Goal: Find specific page/section: Find specific page/section

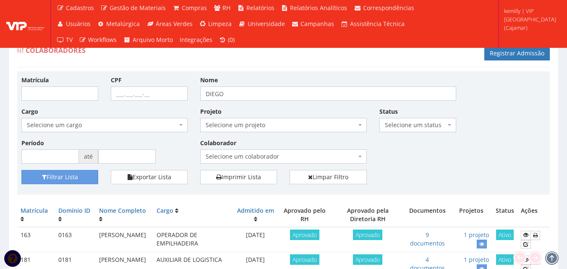
scroll to position [52, 0]
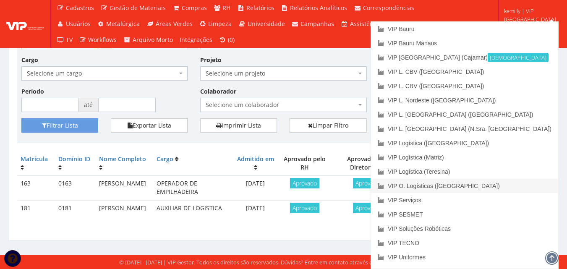
click at [507, 188] on link "VIP O. Logísticas ([GEOGRAPHIC_DATA])" at bounding box center [464, 186] width 187 height 14
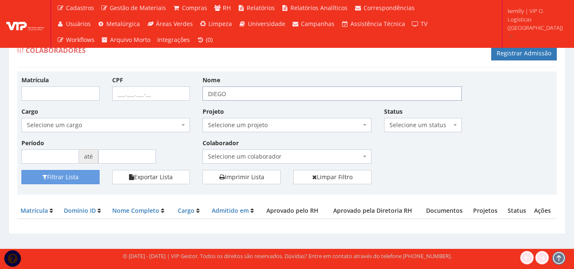
drag, startPoint x: 240, startPoint y: 93, endPoint x: 175, endPoint y: 98, distance: 65.7
click at [175, 98] on div "Matrícula CPF Nome DIEGO Cargo Selecione um cargo G1533 D0005 - 3421-05 - ASSIS…" at bounding box center [286, 123] width 543 height 94
type input "PATRIZIO"
click at [21, 170] on button "Filtrar Lista" at bounding box center [60, 177] width 78 height 14
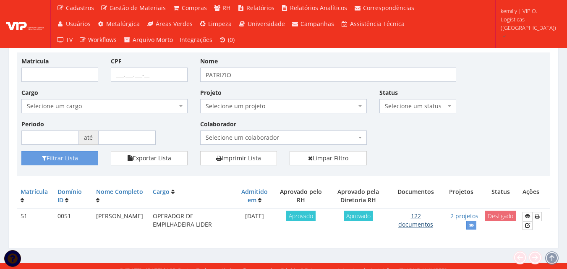
scroll to position [27, 0]
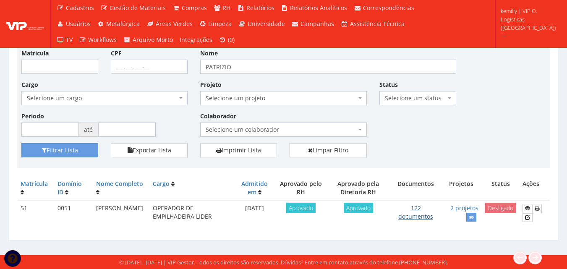
click at [423, 217] on link "122 documentos" at bounding box center [416, 212] width 35 height 16
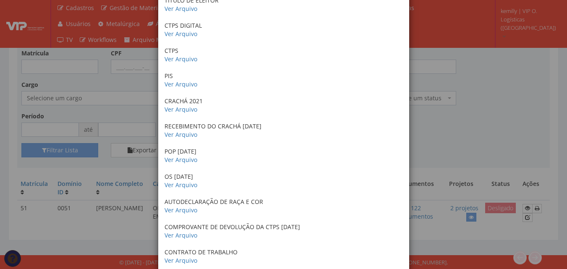
scroll to position [420, 0]
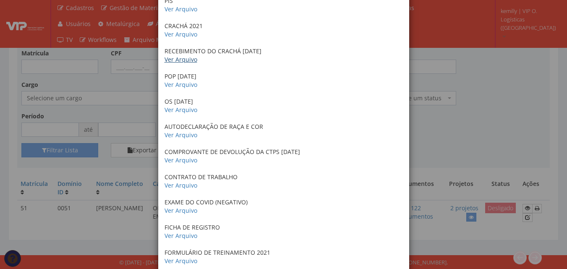
click at [173, 63] on link "Ver Arquivo" at bounding box center [181, 59] width 33 height 8
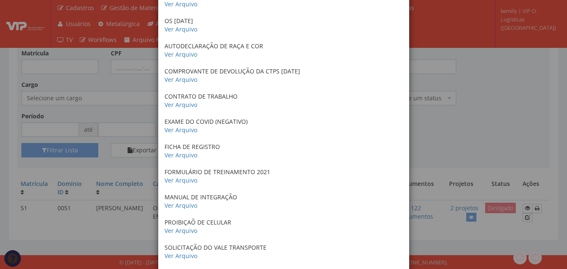
scroll to position [504, 0]
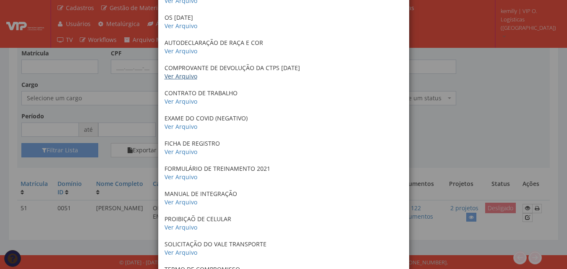
click at [171, 78] on link "Ver Arquivo" at bounding box center [181, 76] width 33 height 8
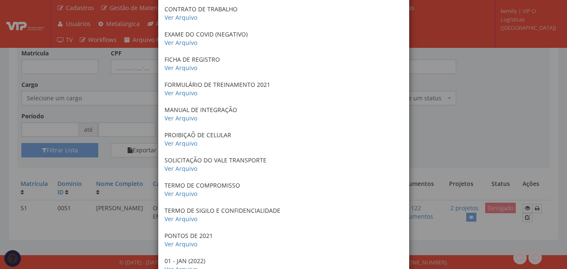
scroll to position [672, 0]
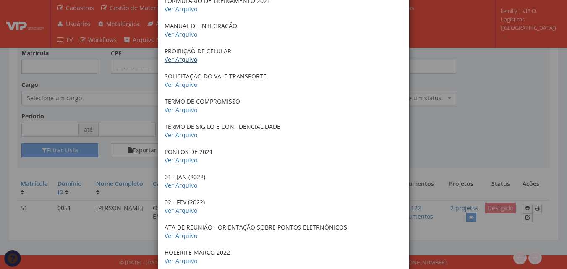
click at [185, 62] on link "Ver Arquivo" at bounding box center [181, 59] width 33 height 8
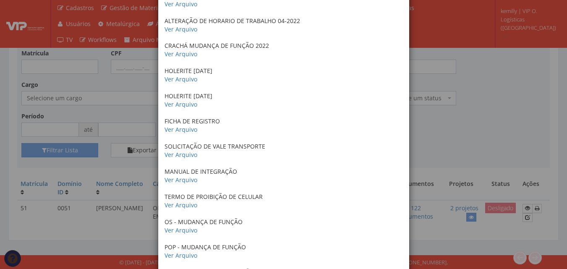
scroll to position [1008, 0]
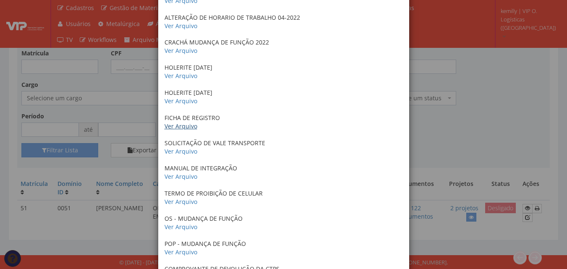
click at [178, 128] on link "Ver Arquivo" at bounding box center [181, 126] width 33 height 8
click at [182, 149] on link "Ver Arquivo" at bounding box center [181, 151] width 33 height 8
click at [178, 180] on link "Ver Arquivo" at bounding box center [181, 177] width 33 height 8
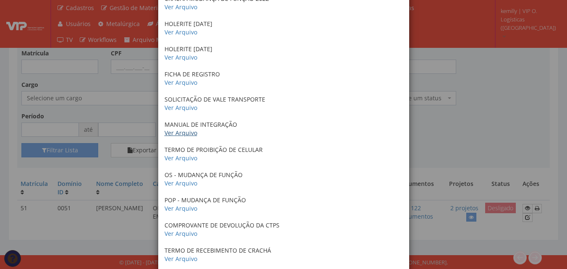
scroll to position [1092, 0]
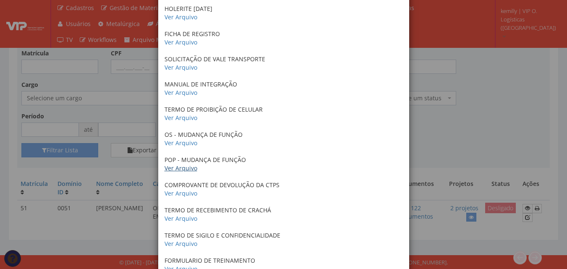
click at [183, 170] on link "Ver Arquivo" at bounding box center [181, 168] width 33 height 8
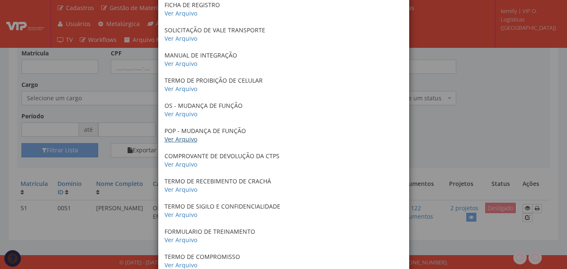
scroll to position [1176, 0]
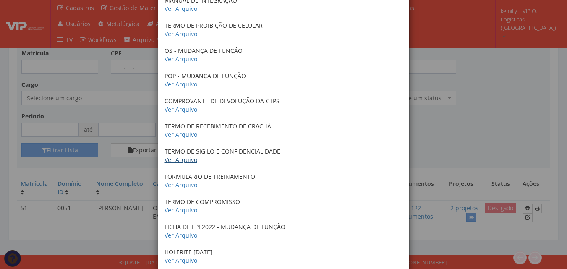
click at [176, 163] on link "Ver Arquivo" at bounding box center [181, 160] width 33 height 8
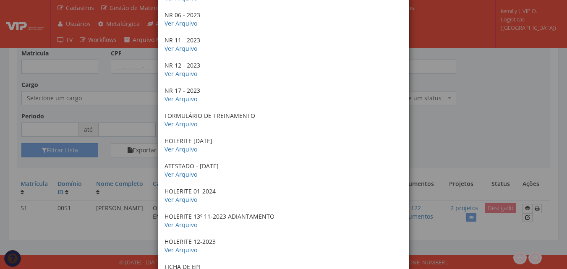
scroll to position [2100, 0]
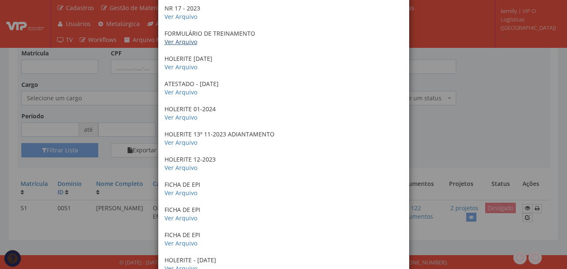
click at [172, 40] on link "Ver Arquivo" at bounding box center [181, 42] width 33 height 8
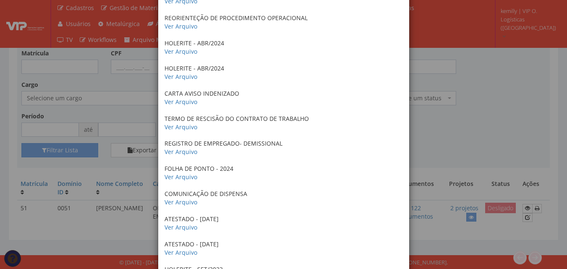
scroll to position [2478, 0]
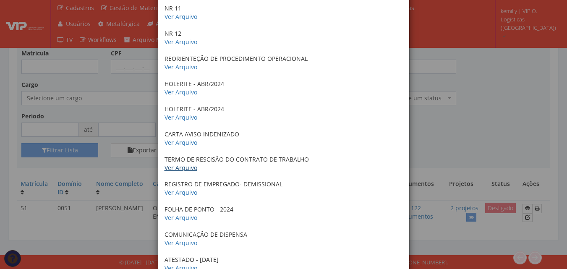
click at [179, 166] on link "Ver Arquivo" at bounding box center [181, 168] width 33 height 8
click at [182, 143] on link "Ver Arquivo" at bounding box center [181, 143] width 33 height 8
click at [290, 217] on p "FOLHA DE PONTO - 2024 Ver Arquivo" at bounding box center [284, 213] width 239 height 17
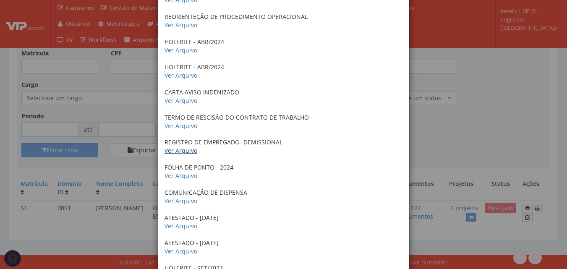
click at [186, 152] on link "Ver Arquivo" at bounding box center [181, 151] width 33 height 8
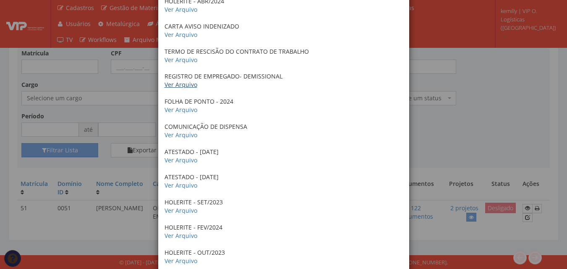
scroll to position [2604, 0]
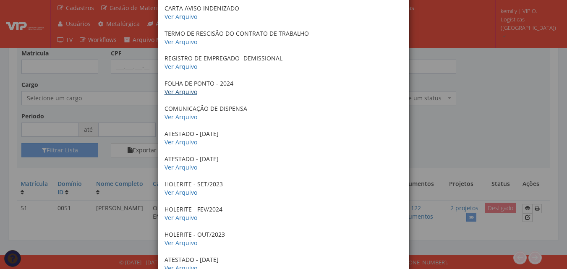
click at [181, 95] on link "Ver Arquivo" at bounding box center [181, 92] width 33 height 8
click at [187, 118] on link "Ver Arquivo" at bounding box center [181, 117] width 33 height 8
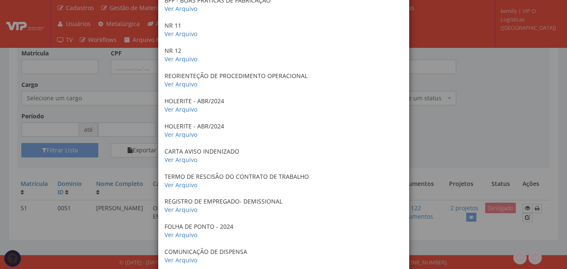
click at [452, 152] on div "× Documentos / Colaborador: 51 - PATRIZIO BRANDAO DA SILVA ANTECEDENTES CRIMINA…" at bounding box center [283, 134] width 567 height 269
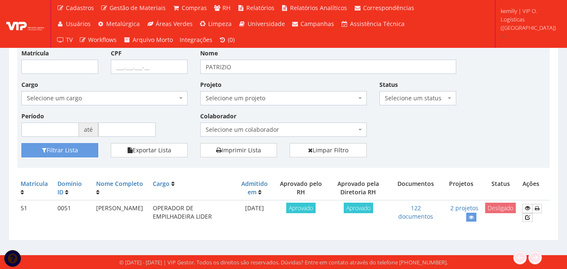
click at [11, 169] on div "Colaboradores Registrar Admissão Matrícula CPF Nome PATRIZIO Cargo Selecione um…" at bounding box center [283, 125] width 551 height 231
drag, startPoint x: 233, startPoint y: 68, endPoint x: 126, endPoint y: 57, distance: 107.7
click at [126, 59] on div "Matrícula CPF Nome PATRIZIO Cargo Selecione um cargo G1533 D0005 - 3421-05 - AS…" at bounding box center [283, 96] width 537 height 94
type input "KAMILLY"
click at [21, 143] on button "Filtrar Lista" at bounding box center [59, 150] width 77 height 14
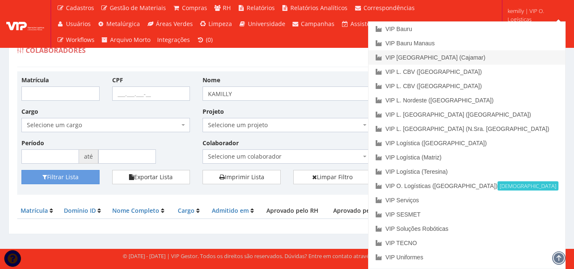
click at [498, 58] on link "VIP [GEOGRAPHIC_DATA] (Cajamar)" at bounding box center [466, 57] width 197 height 14
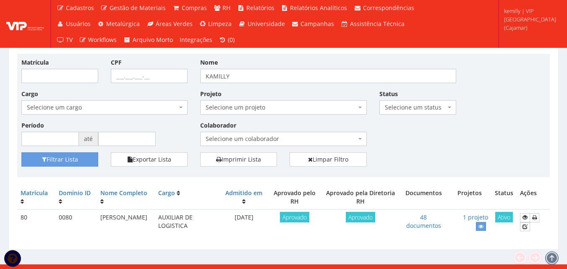
scroll to position [27, 0]
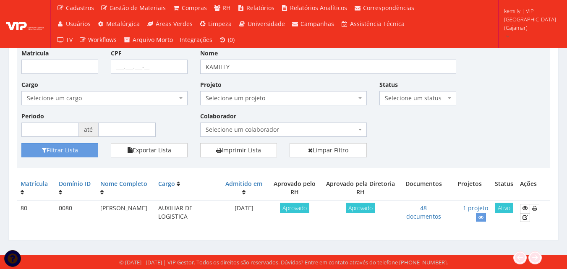
click at [421, 207] on td "48 documentos" at bounding box center [423, 212] width 49 height 25
click at [426, 220] on link "48 documentos" at bounding box center [424, 212] width 35 height 16
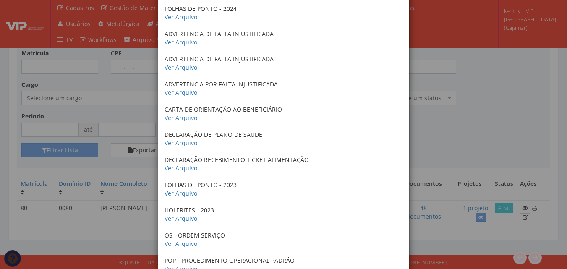
scroll to position [672, 0]
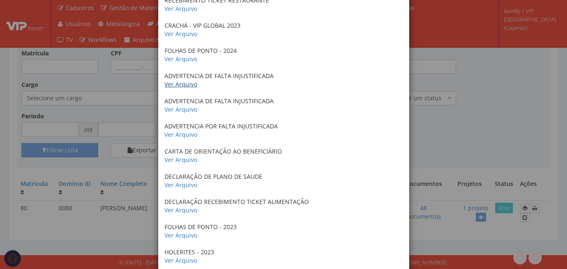
click at [184, 83] on link "Ver Arquivo" at bounding box center [181, 84] width 33 height 8
click at [184, 111] on link "Ver Arquivo" at bounding box center [181, 109] width 33 height 8
click at [188, 136] on link "Ver Arquivo" at bounding box center [181, 135] width 33 height 8
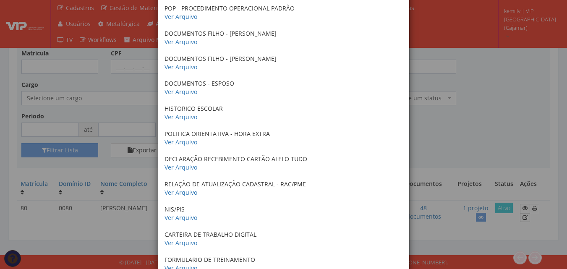
scroll to position [1050, 0]
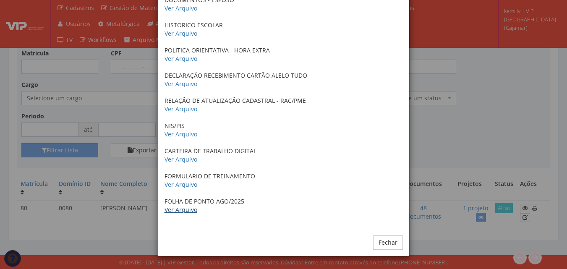
click at [182, 208] on link "Ver Arquivo" at bounding box center [181, 210] width 33 height 8
drag, startPoint x: 234, startPoint y: 132, endPoint x: 335, endPoint y: 117, distance: 102.3
click at [234, 132] on p "NIS/PIS Ver Arquivo" at bounding box center [284, 130] width 239 height 17
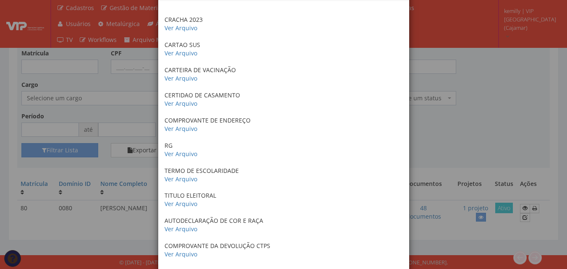
scroll to position [168, 0]
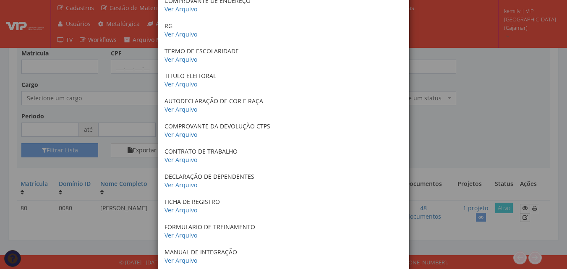
click at [440, 128] on div "× Documentos / Colaborador: 80 - KAMILLY CRISTINA BARBOSA DA SILVA CRACHA 2023 …" at bounding box center [283, 134] width 567 height 269
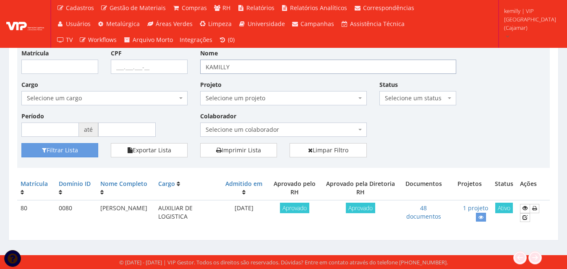
drag, startPoint x: 257, startPoint y: 72, endPoint x: 160, endPoint y: 87, distance: 98.1
click at [160, 87] on div "Matrícula CPF Nome KAMILLY Cargo Selecione um cargo G1046 D0029 - 4110-05 - AGE…" at bounding box center [283, 96] width 537 height 94
type input "bruno"
click at [21, 143] on button "Filtrar Lista" at bounding box center [59, 150] width 77 height 14
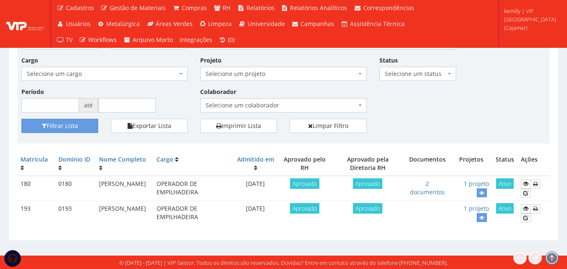
scroll to position [52, 0]
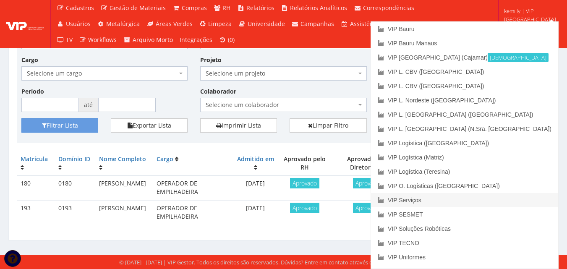
click at [504, 200] on link "VIP Serviços" at bounding box center [464, 200] width 187 height 14
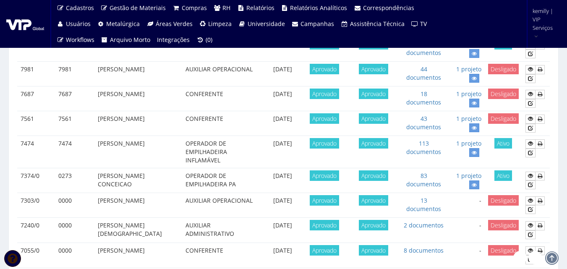
scroll to position [294, 0]
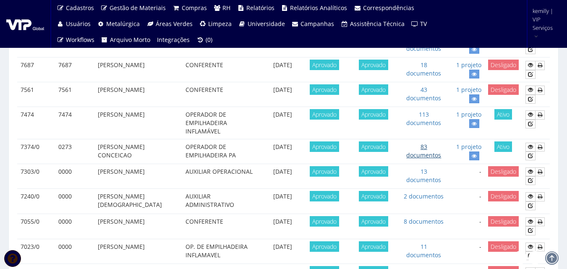
click at [417, 157] on link "83 documentos" at bounding box center [424, 151] width 35 height 16
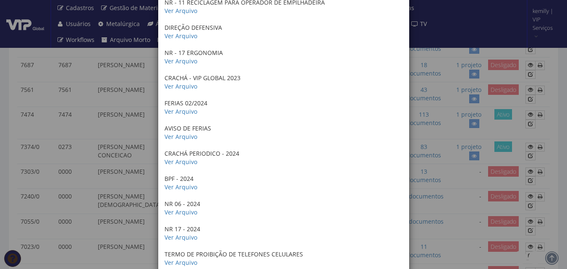
scroll to position [1428, 0]
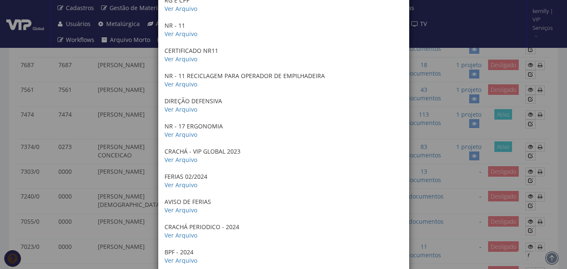
click at [444, 145] on div "× Documentos / Colaborador: 7374/0 - BRUNO HENRIQUE DOS SANTOS CONCEICAO COMPRO…" at bounding box center [283, 134] width 567 height 269
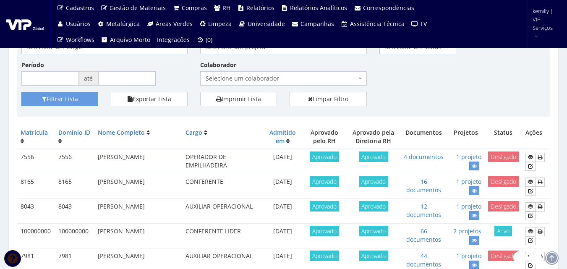
scroll to position [0, 0]
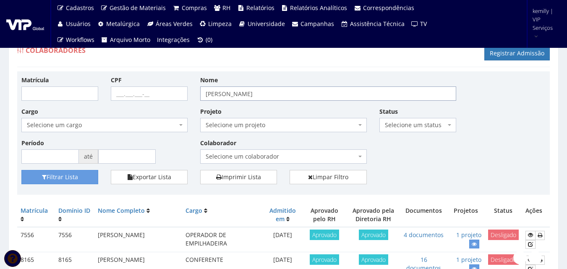
drag, startPoint x: 270, startPoint y: 96, endPoint x: 101, endPoint y: 96, distance: 168.8
click at [101, 96] on div "Matrícula CPF Nome bruno Cargo Selecione um cargo G0610 D0029 - 4110-05 - AGENT…" at bounding box center [283, 123] width 537 height 94
type input "[PERSON_NAME]"
click at [21, 170] on button "Filtrar Lista" at bounding box center [59, 177] width 77 height 14
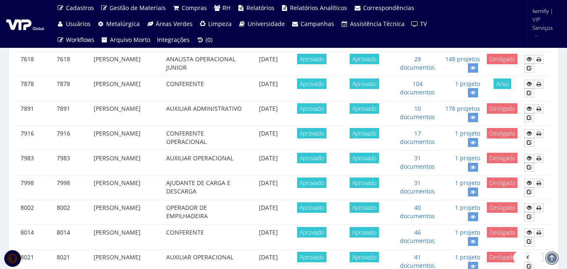
scroll to position [756, 0]
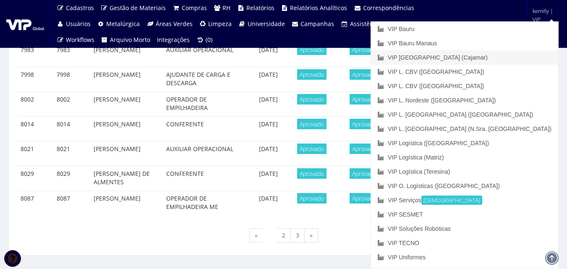
click at [507, 57] on link "VIP [GEOGRAPHIC_DATA] (Cajamar)" at bounding box center [464, 57] width 187 height 14
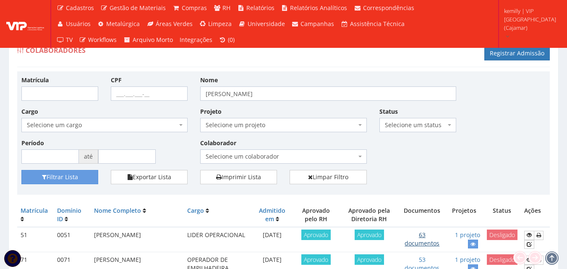
click at [421, 241] on link "63 documentos" at bounding box center [422, 239] width 35 height 16
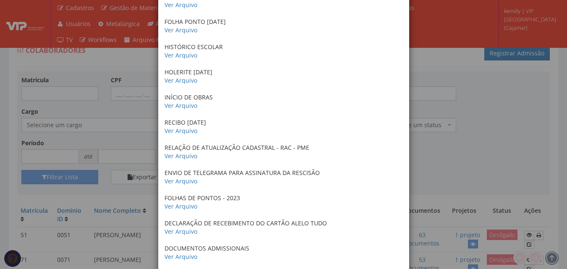
scroll to position [1302, 0]
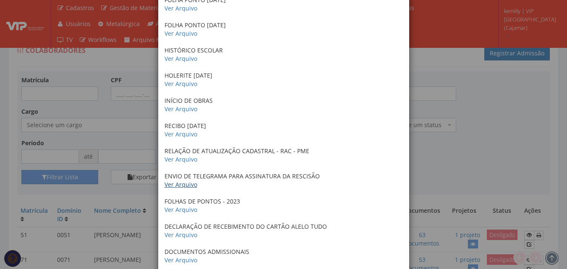
click at [187, 186] on link "Ver Arquivo" at bounding box center [181, 185] width 33 height 8
click at [184, 161] on link "Ver Arquivo" at bounding box center [181, 159] width 33 height 8
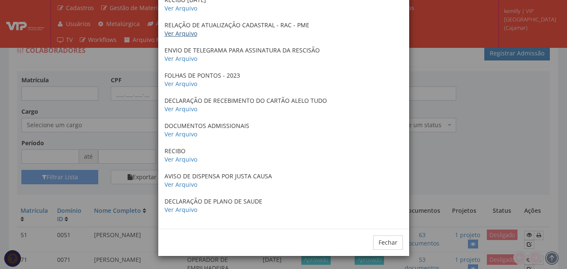
scroll to position [1386, 0]
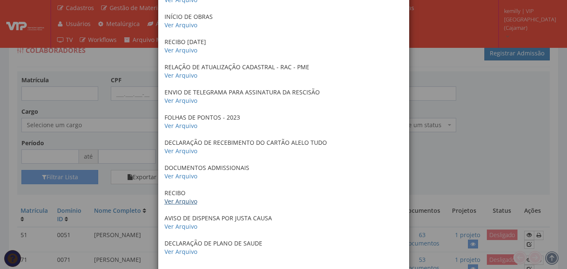
click at [179, 203] on link "Ver Arquivo" at bounding box center [181, 201] width 33 height 8
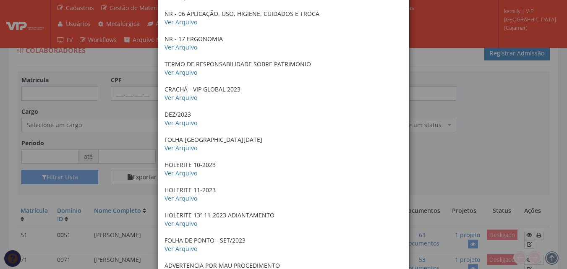
scroll to position [1428, 0]
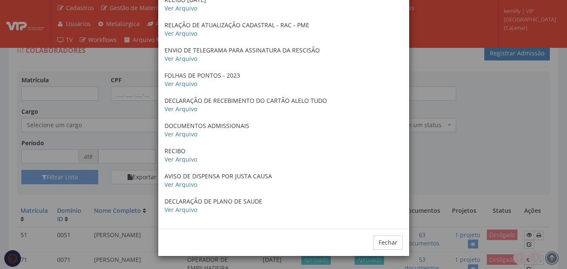
click at [515, 176] on div "× Documentos / Colaborador: 51 - [PERSON_NAME] CRACHA 2023 Ver Arquivo RG Ver A…" at bounding box center [283, 134] width 567 height 269
